Goal: Task Accomplishment & Management: Use online tool/utility

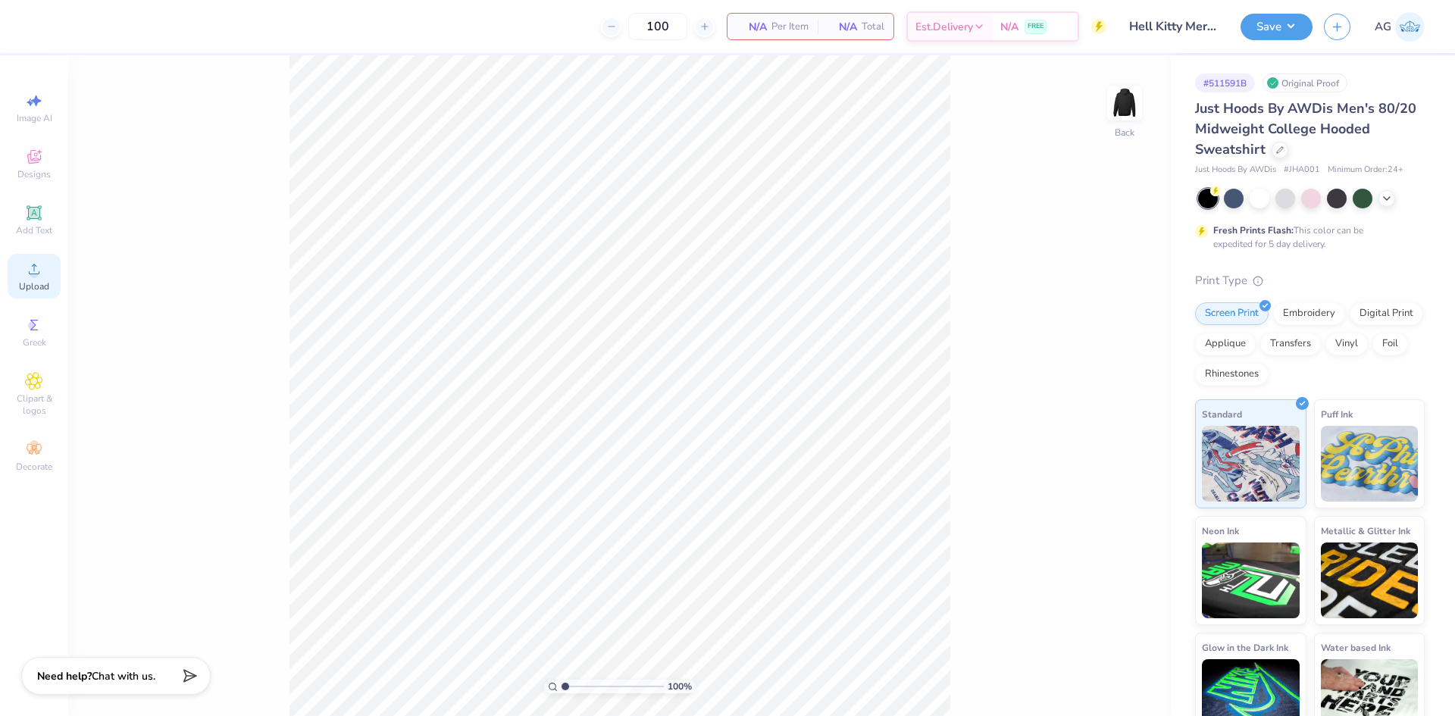
click at [20, 286] on span "Upload" at bounding box center [34, 286] width 30 height 12
click at [1350, 323] on div "Digital Print" at bounding box center [1387, 311] width 74 height 23
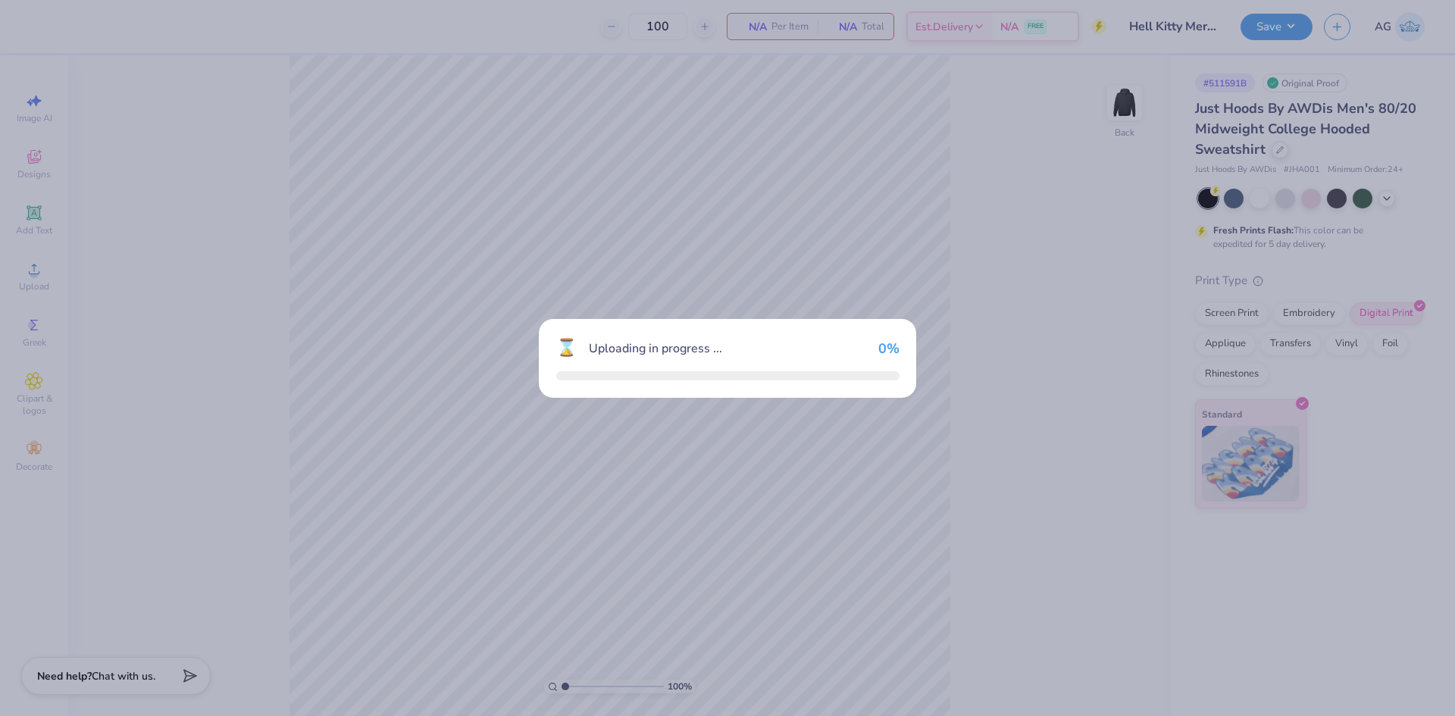
click at [922, 381] on div "⌛ Uploading in progress ... 0 %" at bounding box center [727, 358] width 1455 height 716
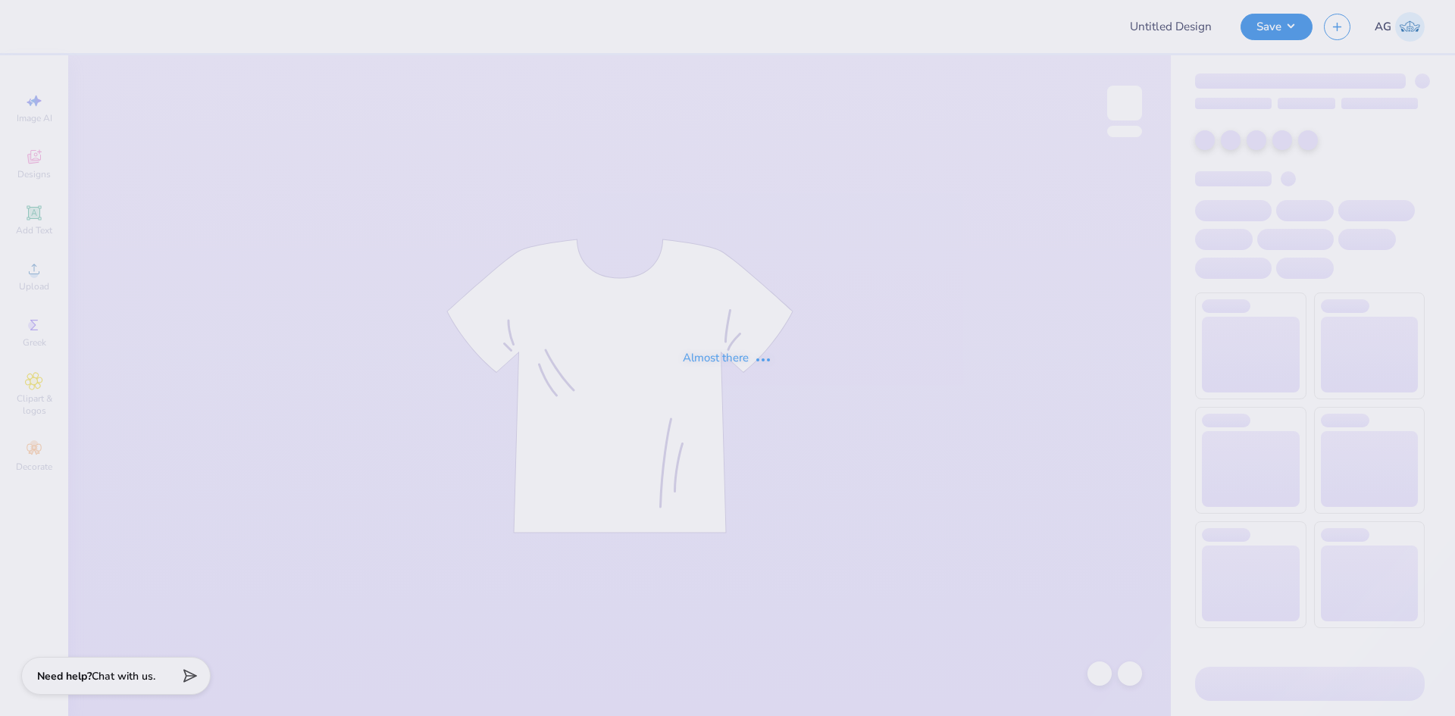
type input "Hell Kitty Merch"
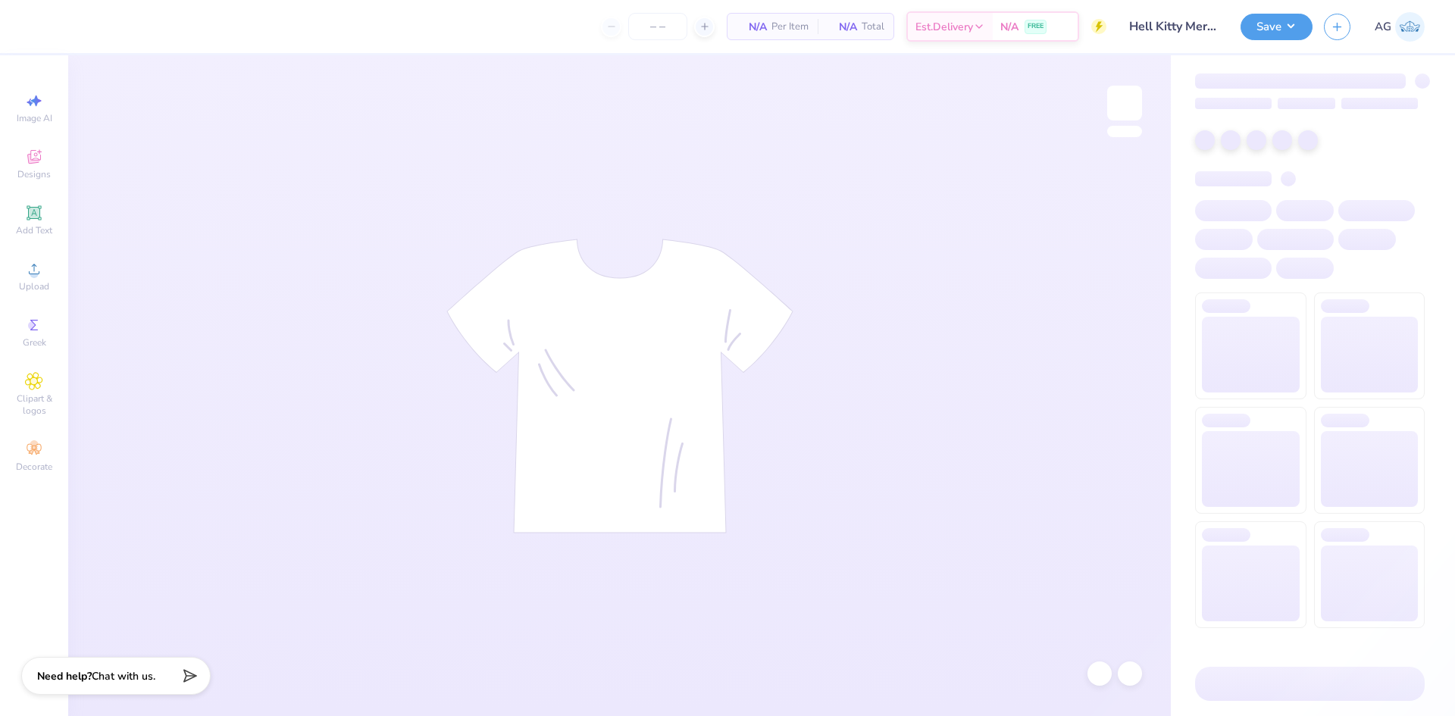
type input "100"
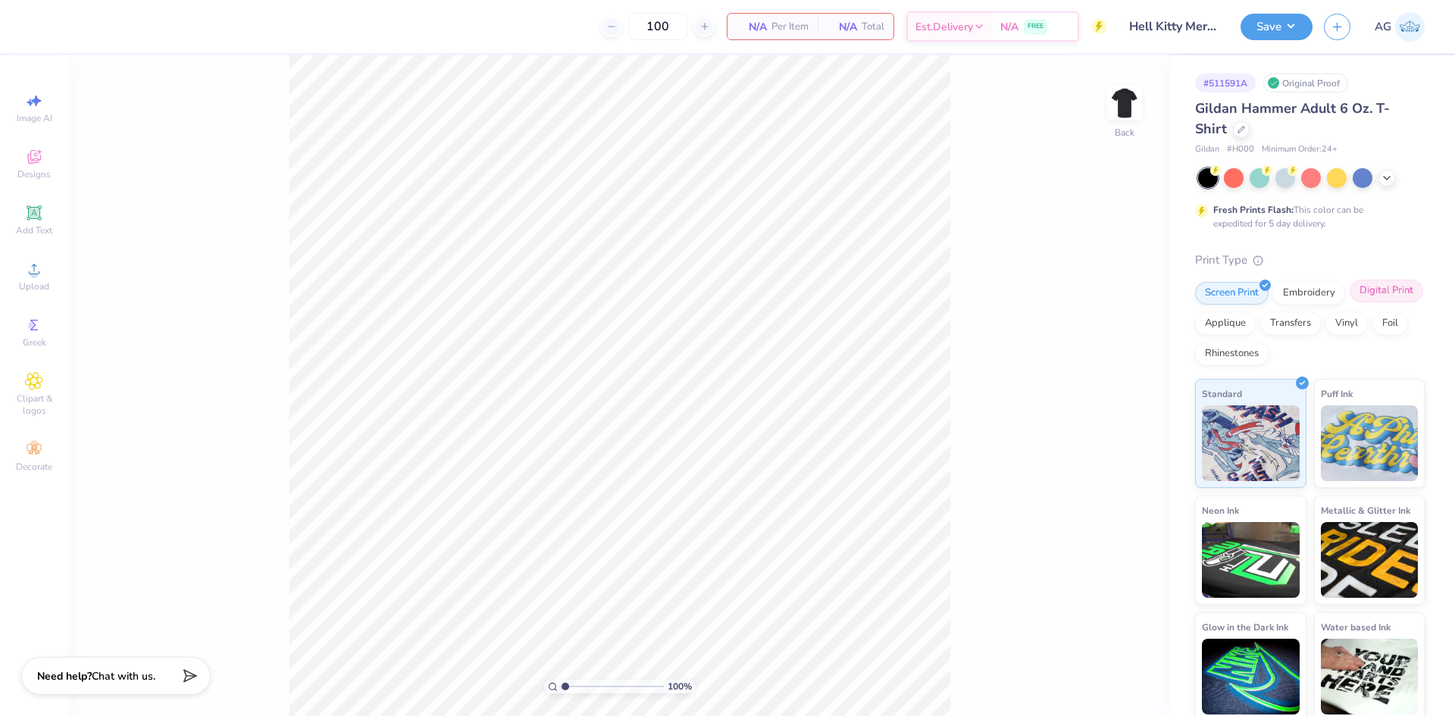
click at [1350, 302] on div "Digital Print" at bounding box center [1387, 291] width 74 height 23
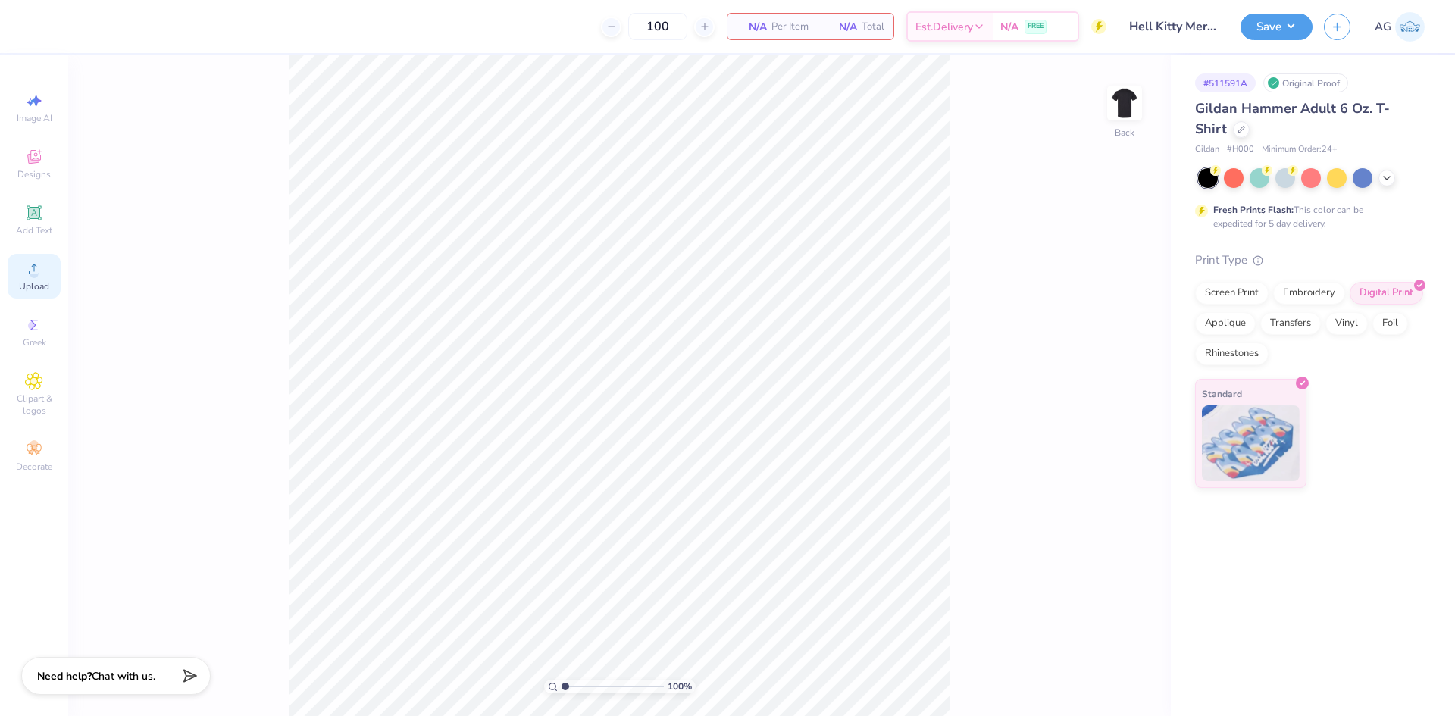
click at [16, 287] on div "Upload" at bounding box center [34, 276] width 53 height 45
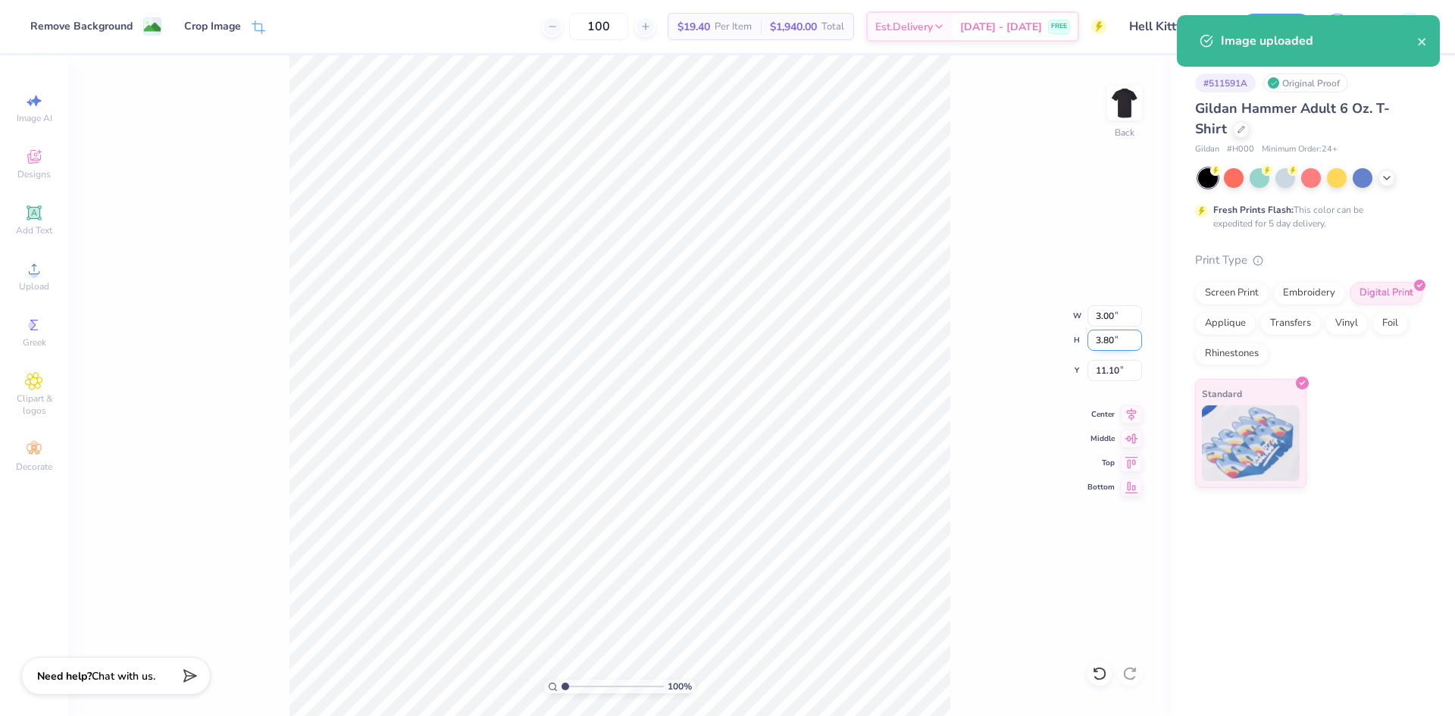
click at [1104, 343] on input "3.80" at bounding box center [1115, 340] width 55 height 21
type input "15"
type input "11.84"
type input "15.00"
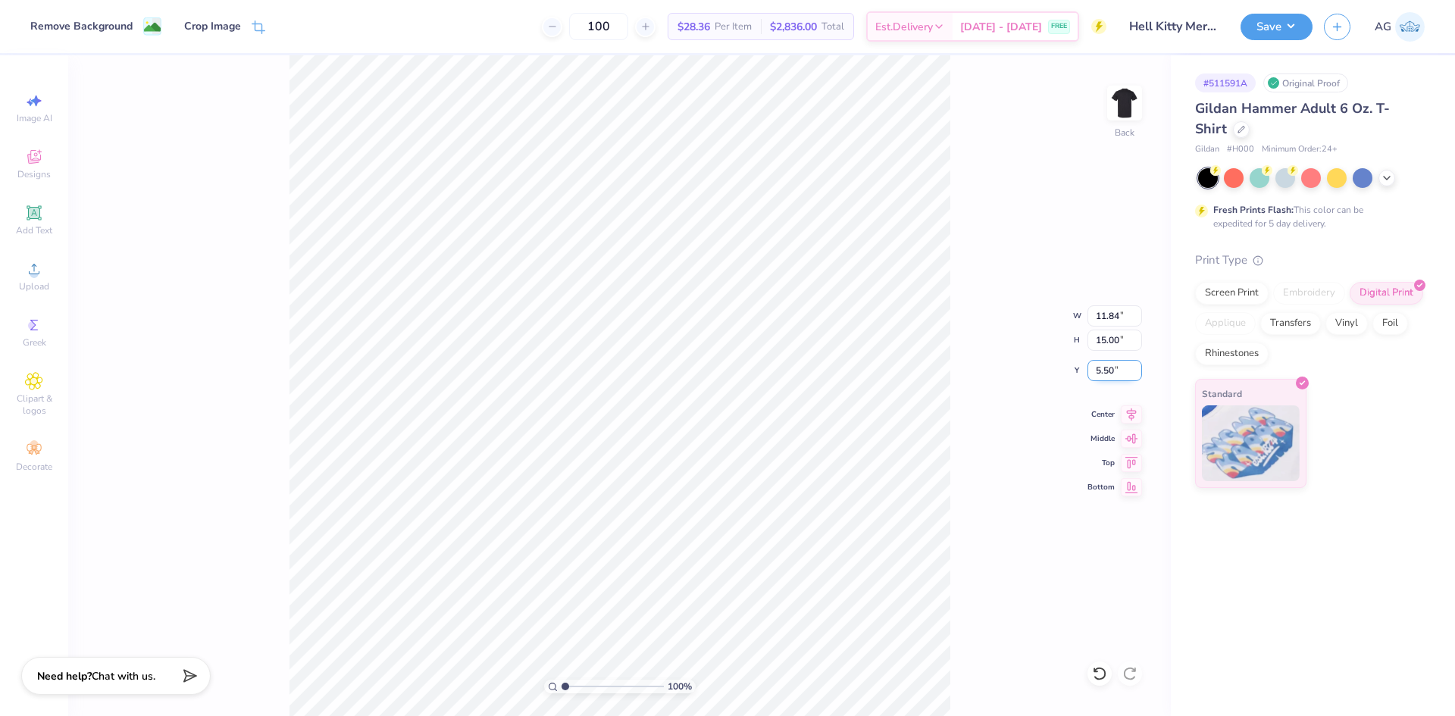
click at [1109, 369] on input "5.50" at bounding box center [1115, 370] width 55 height 21
type input "3.00"
drag, startPoint x: 1140, startPoint y: 410, endPoint x: 1098, endPoint y: 416, distance: 42.1
click at [1138, 410] on icon at bounding box center [1131, 412] width 21 height 18
click at [1110, 341] on input "15.00" at bounding box center [1115, 340] width 55 height 21
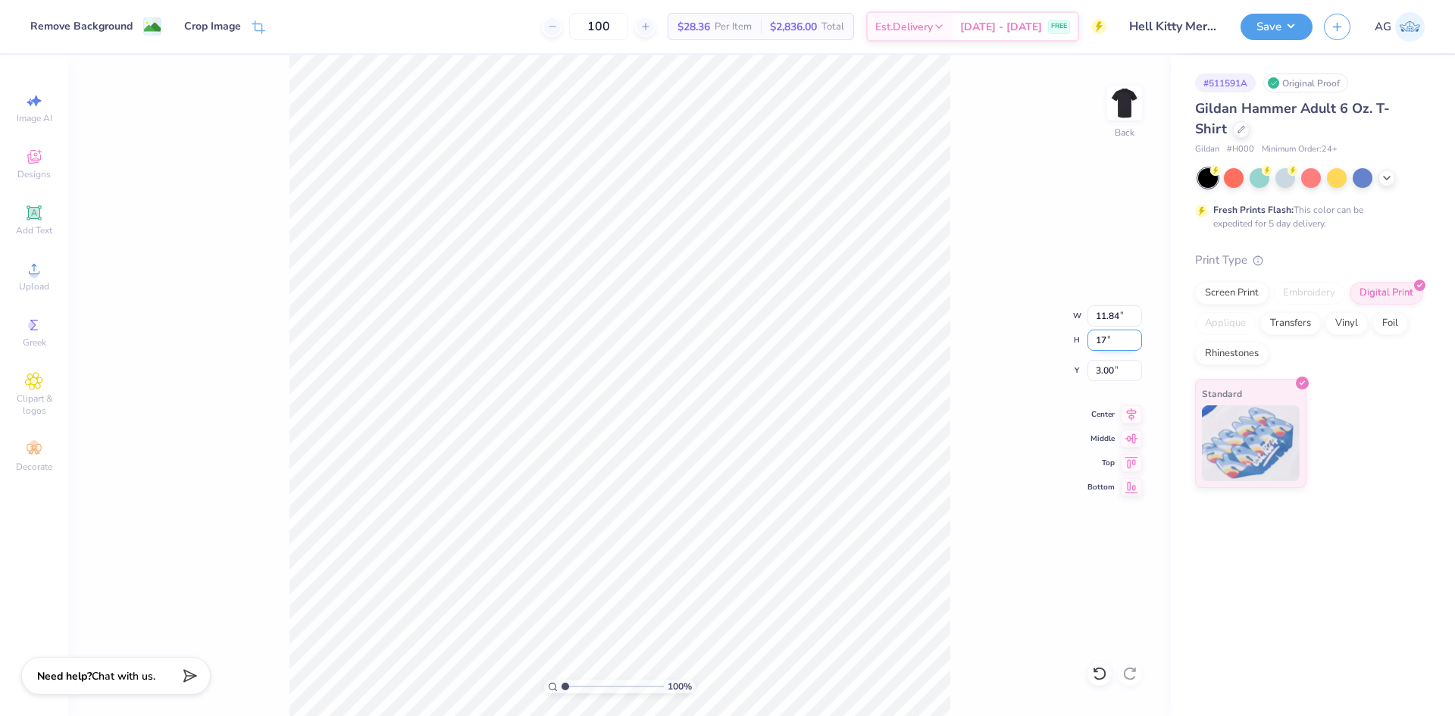
type input "17"
type input "13.42"
type input "17.00"
type input "2.00"
click at [1107, 333] on input "17.00" at bounding box center [1115, 340] width 55 height 21
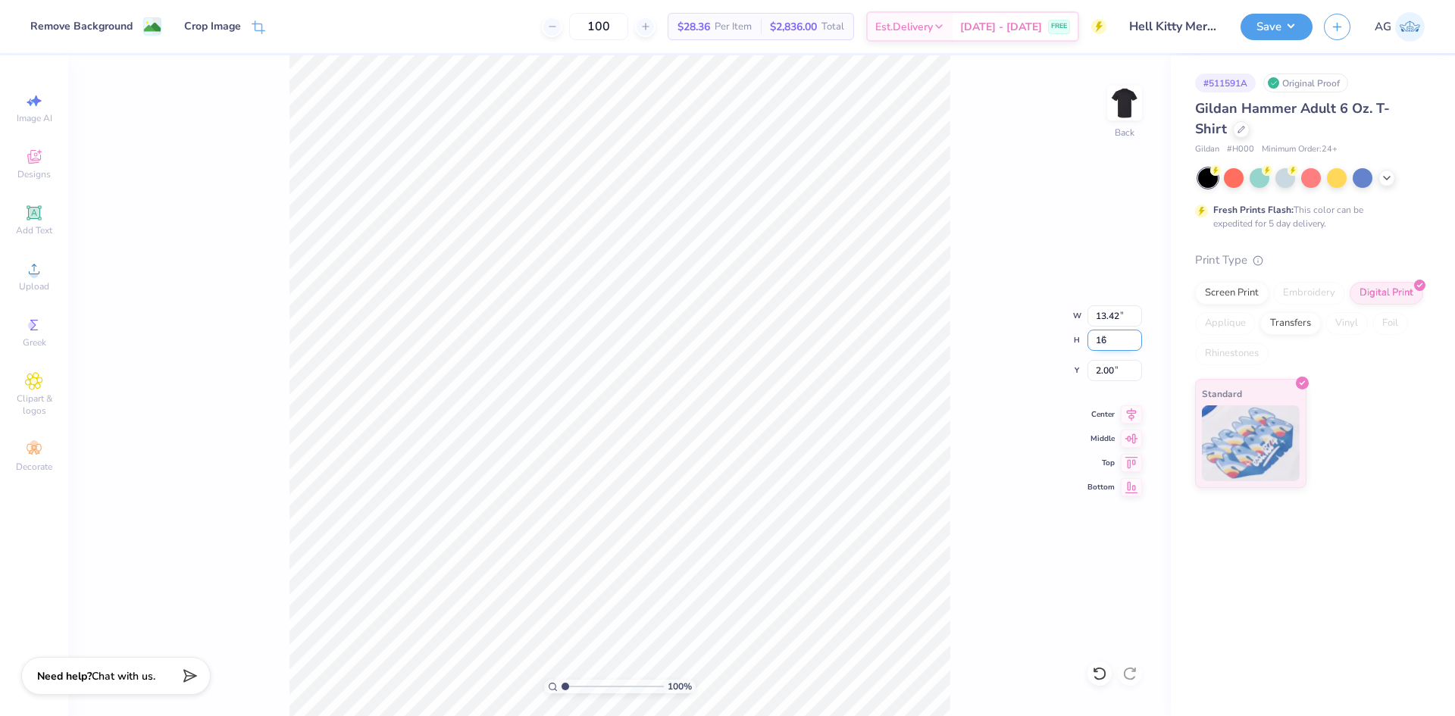
type input "16"
type input "12.63"
type input "16.00"
type input "2.50"
type input "15"
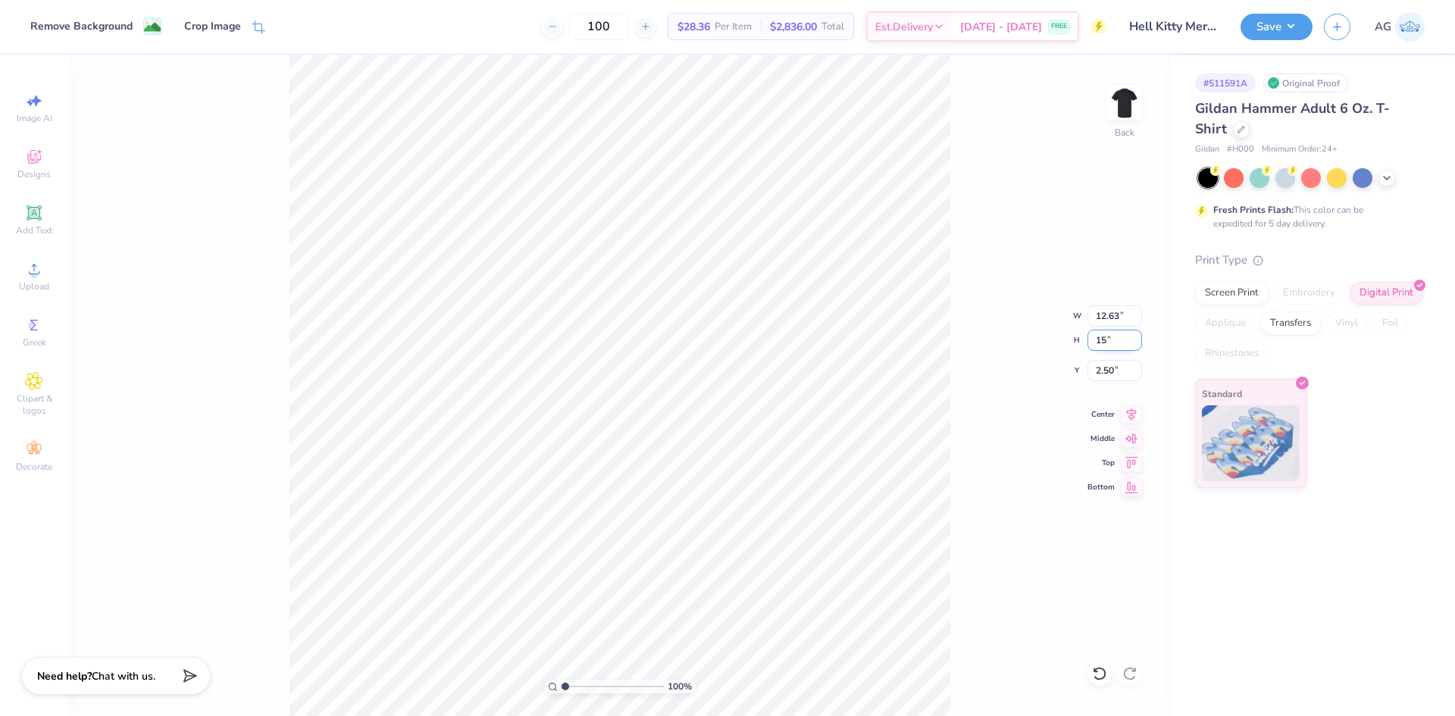
type input "11.84"
type input "15.00"
click at [1108, 366] on input "3.00" at bounding box center [1115, 370] width 55 height 21
type input "3.00"
click at [990, 281] on div "100 % Back W 11.84 11.84 " H 15.00 15.00 " Y 3.00 3.00 " Center Middle Top Bott…" at bounding box center [619, 385] width 1103 height 661
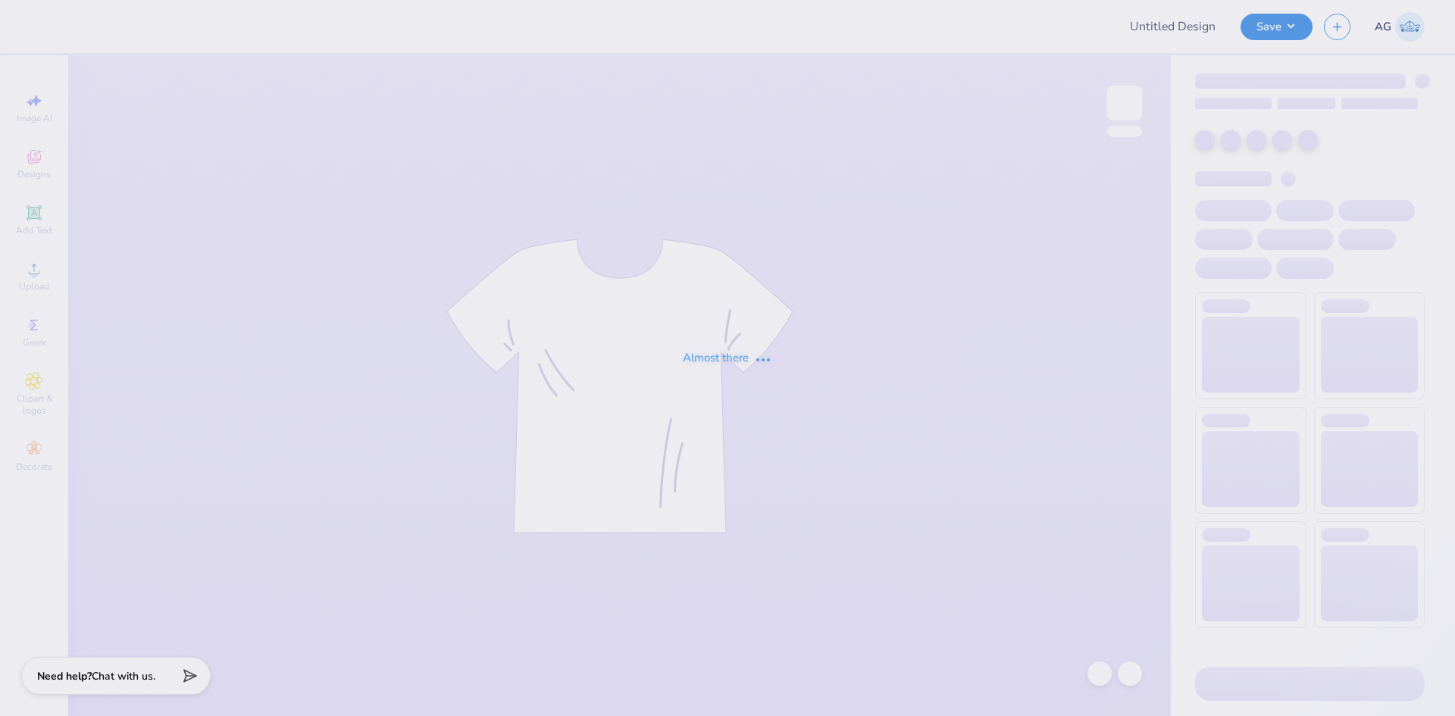
type input "Hell Kitty Merch"
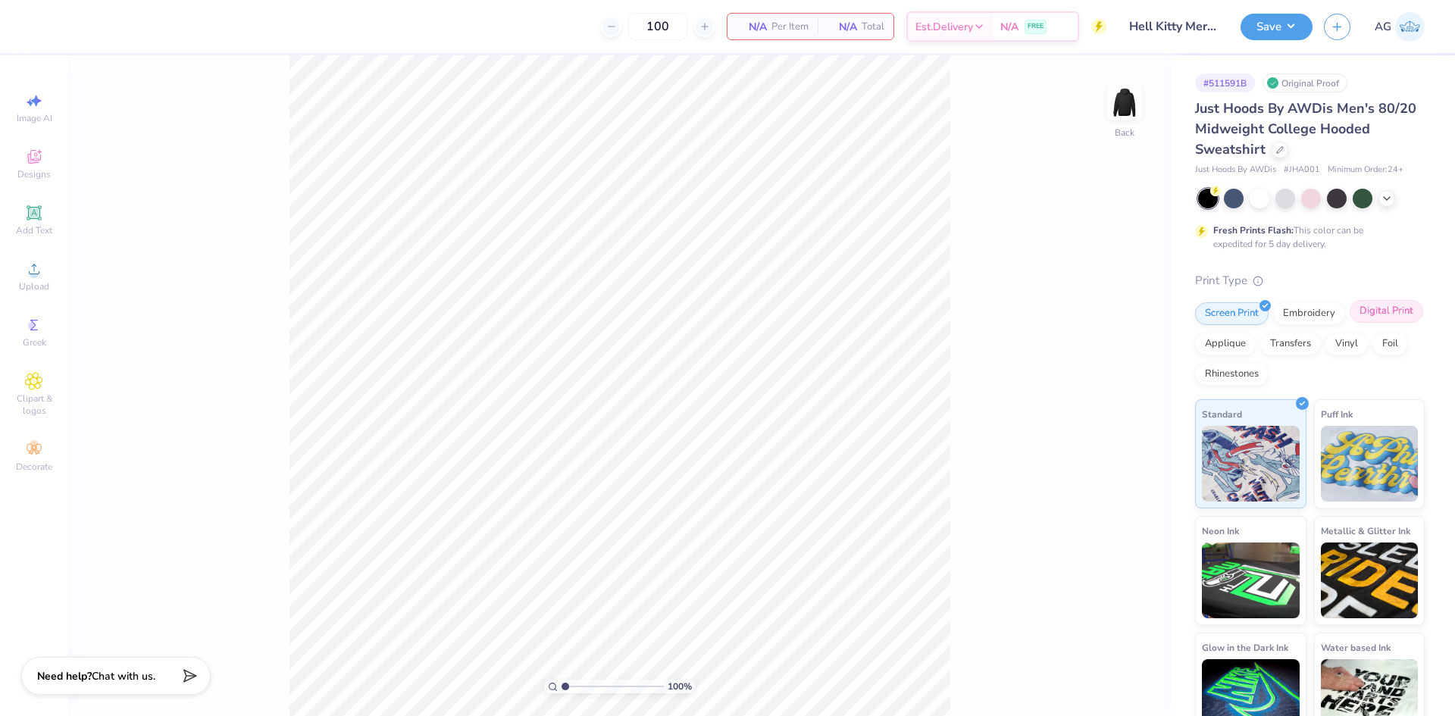
click at [1350, 323] on div "Digital Print" at bounding box center [1387, 311] width 74 height 23
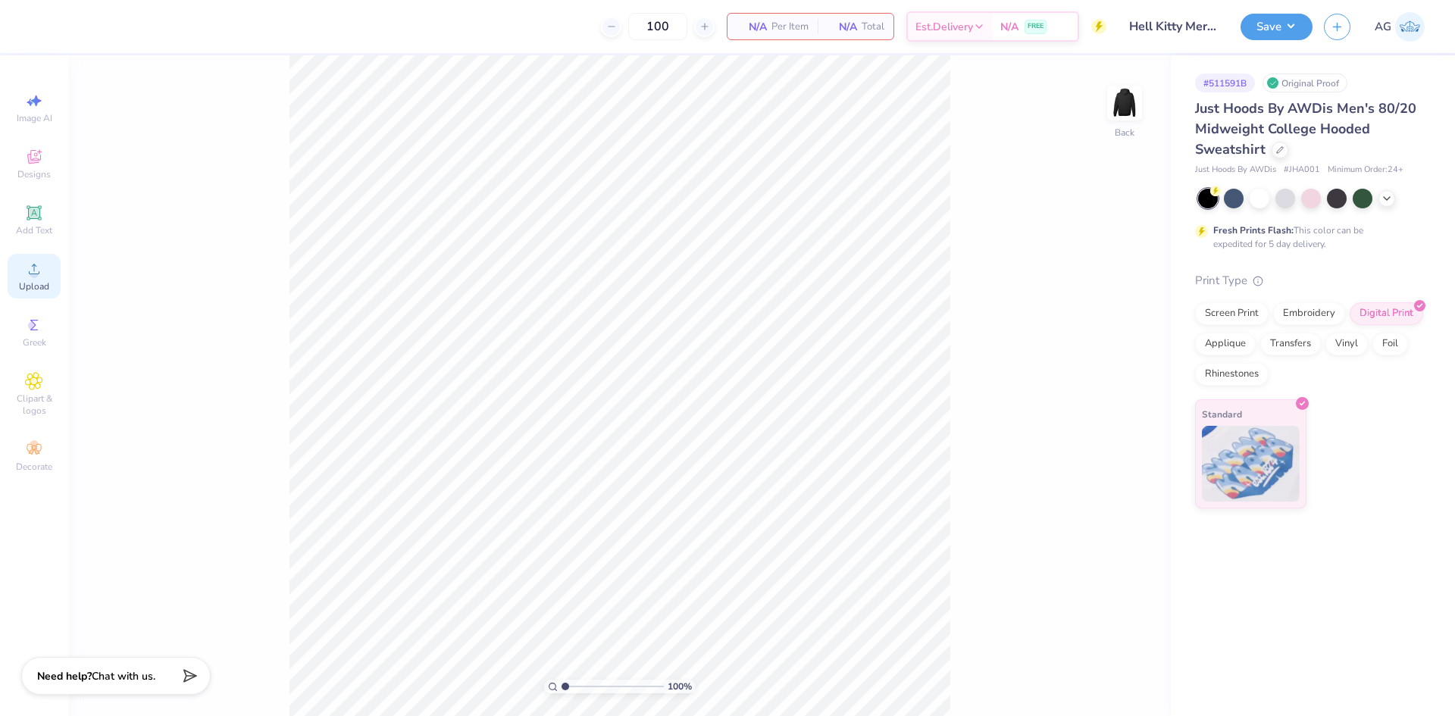
click at [44, 264] on div "Upload" at bounding box center [34, 276] width 53 height 45
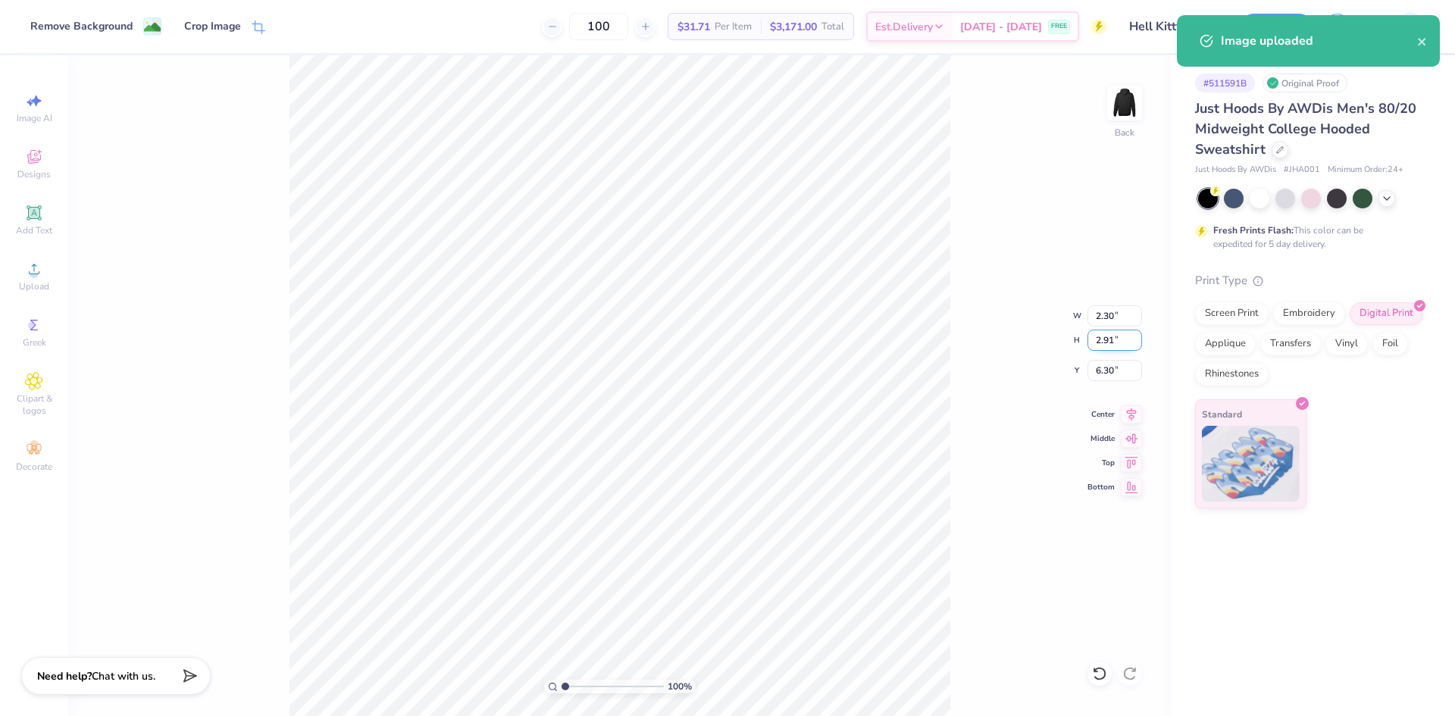
click at [1105, 344] on input "2.91" at bounding box center [1115, 340] width 55 height 21
type input "10.5"
type input "8.29"
type input "10.50"
click at [1106, 374] on input "2.50" at bounding box center [1115, 370] width 55 height 21
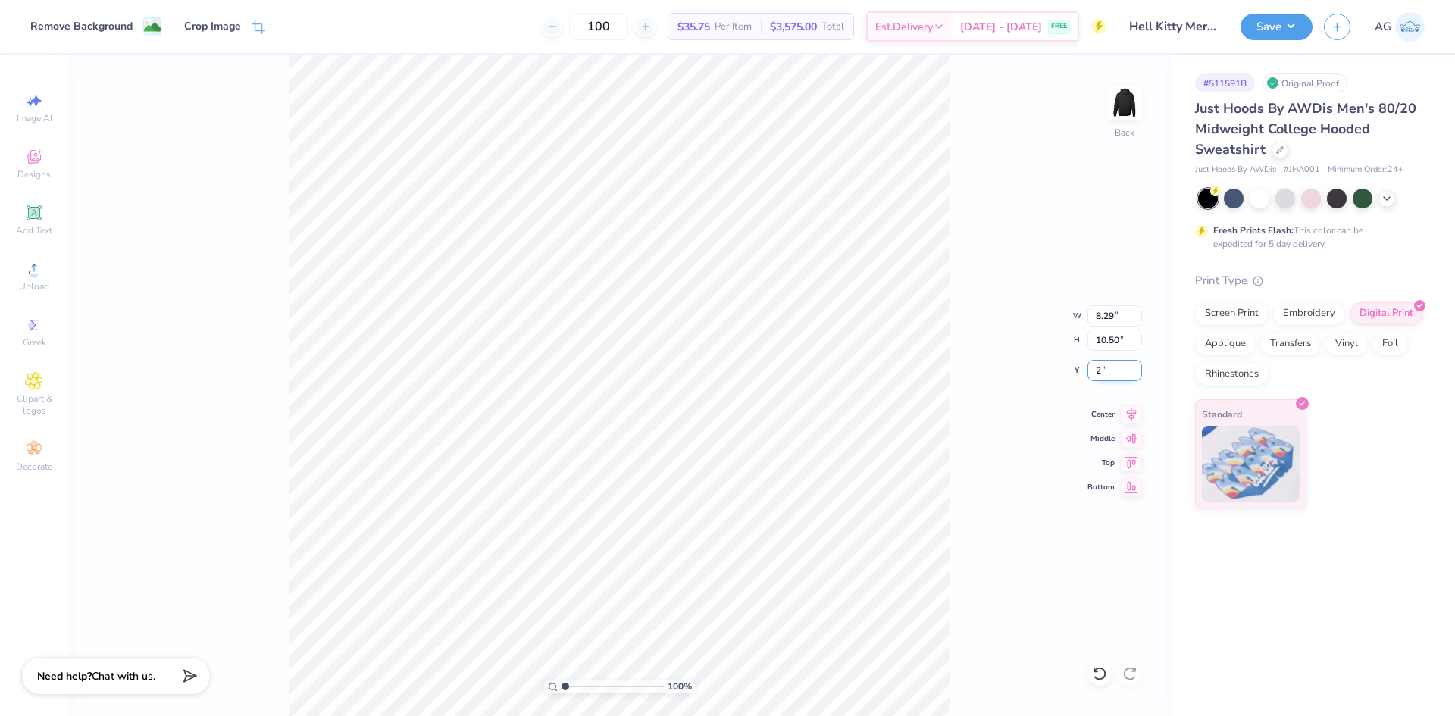
type input "2.00"
click at [1104, 365] on input "2.00" at bounding box center [1115, 370] width 55 height 21
type input "3.00"
type input "1"
drag, startPoint x: 571, startPoint y: 684, endPoint x: 562, endPoint y: 686, distance: 10.1
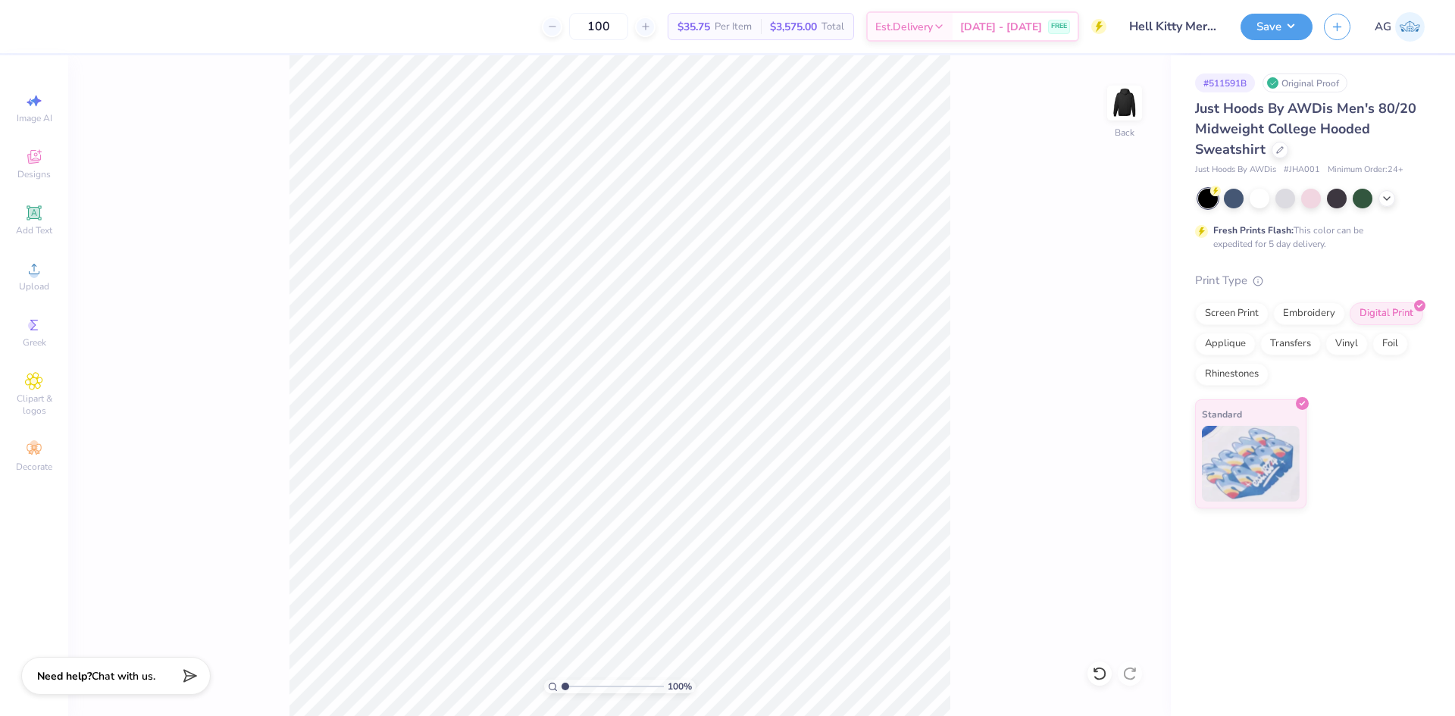
click at [562, 686] on input "range" at bounding box center [613, 687] width 102 height 14
click at [1282, 30] on button "Save" at bounding box center [1277, 24] width 72 height 27
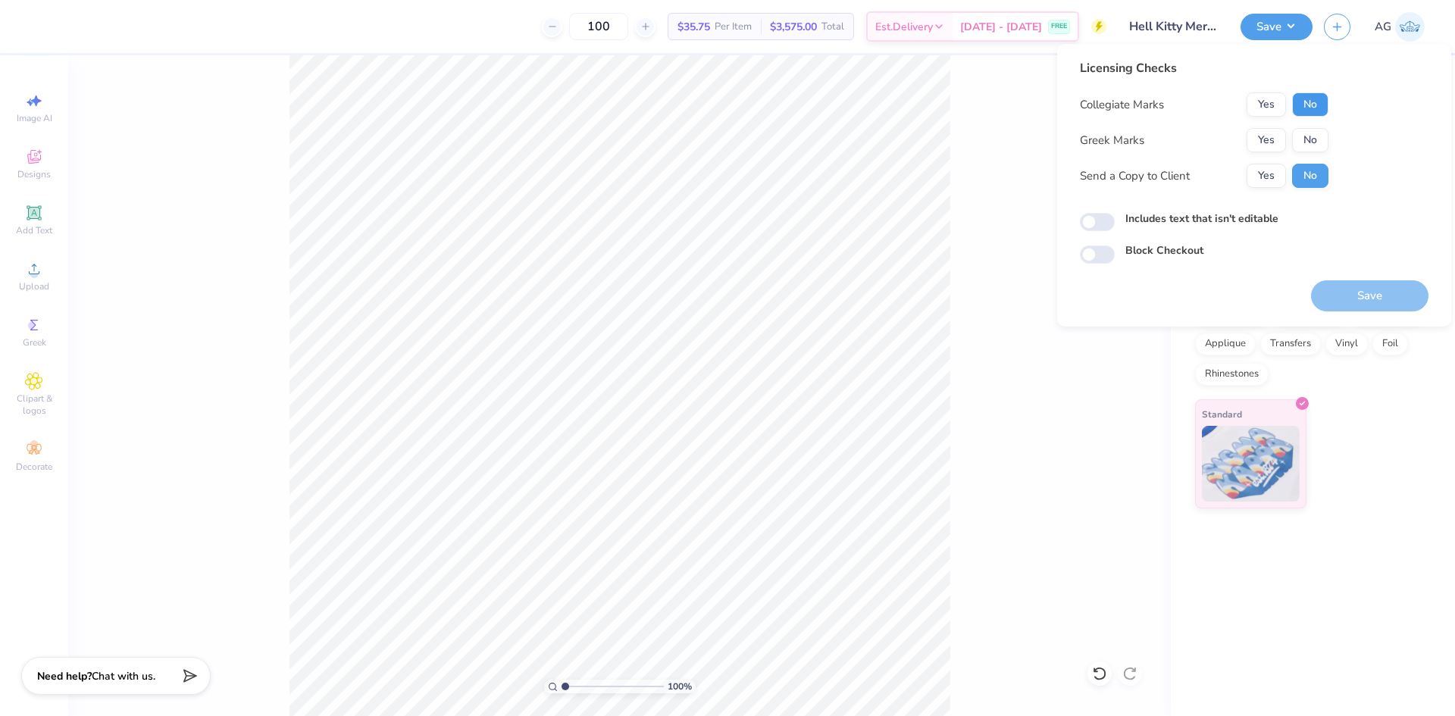
click at [1305, 105] on button "No" at bounding box center [1310, 104] width 36 height 24
click at [1385, 295] on button "Save" at bounding box center [1369, 295] width 117 height 31
